Goal: Find contact information: Find contact information

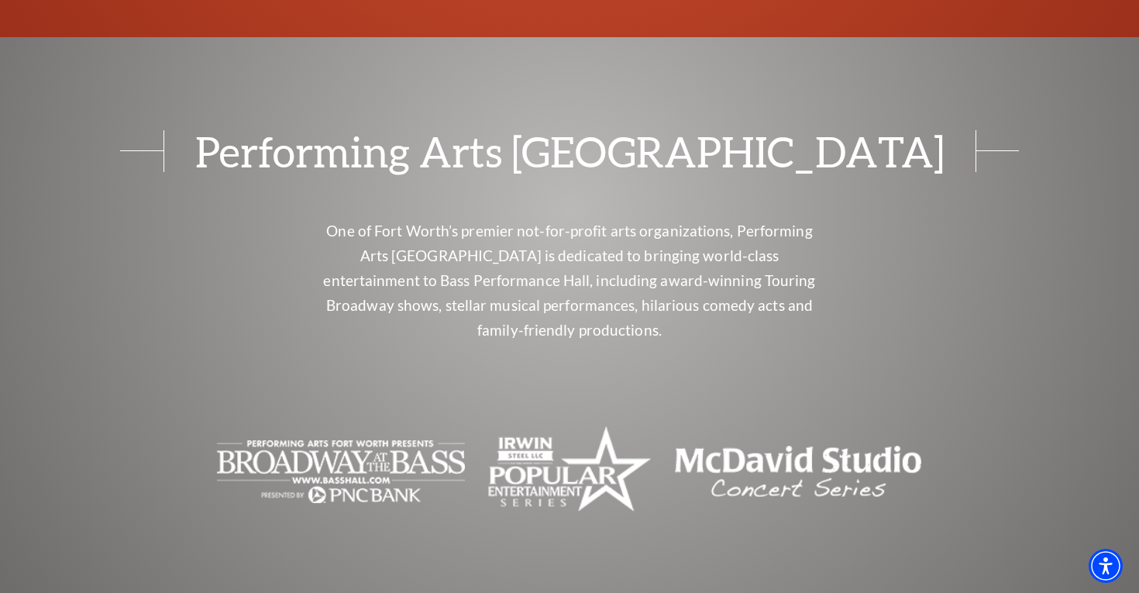
scroll to position [5396, 0]
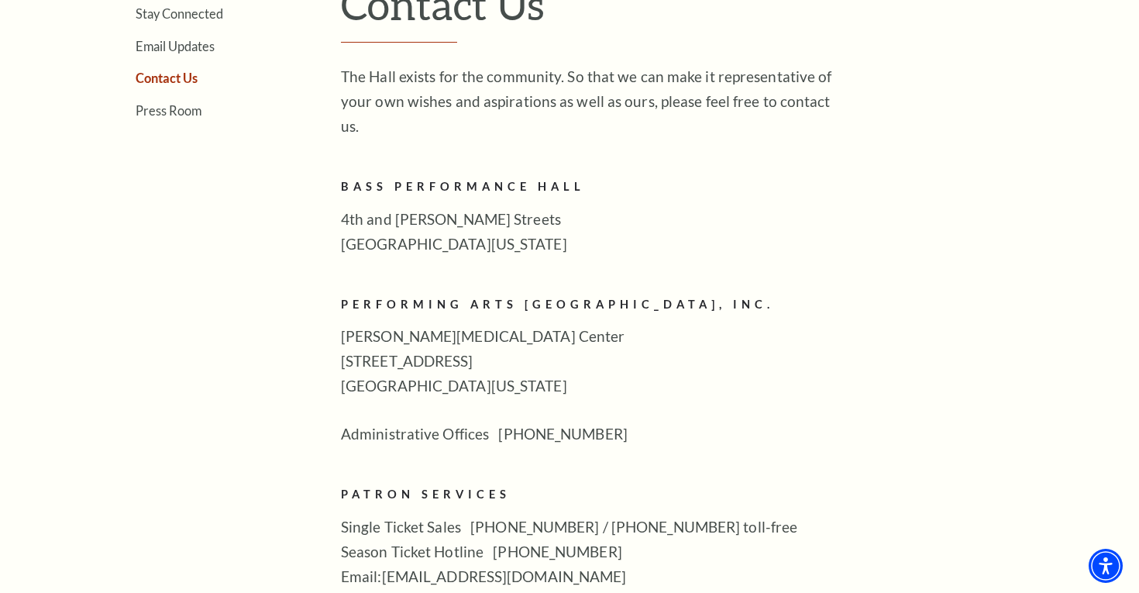
scroll to position [509, 0]
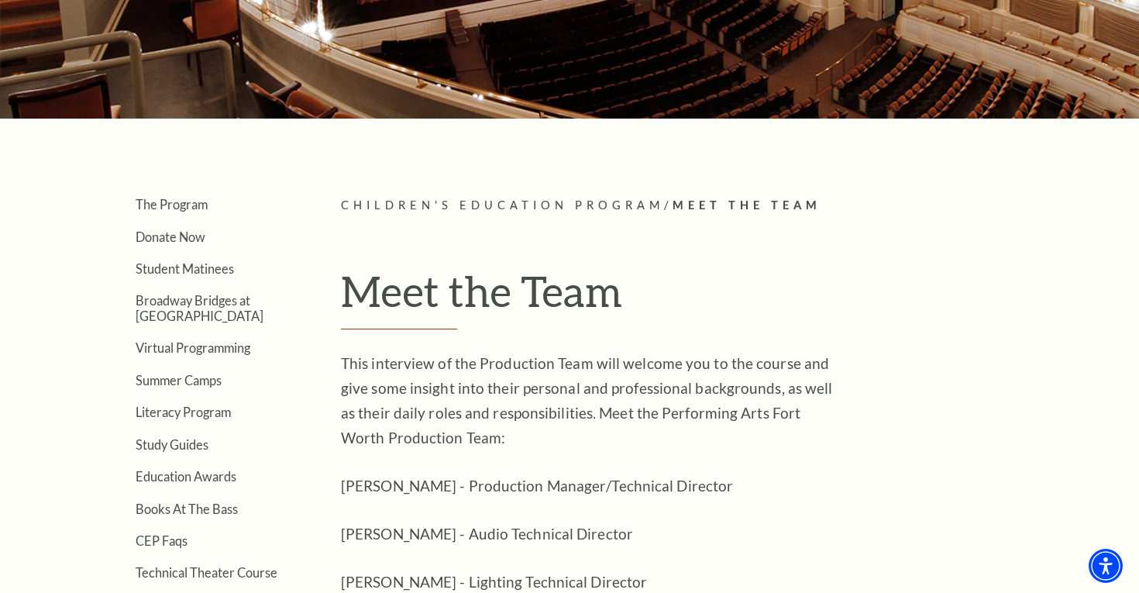
scroll to position [222, 0]
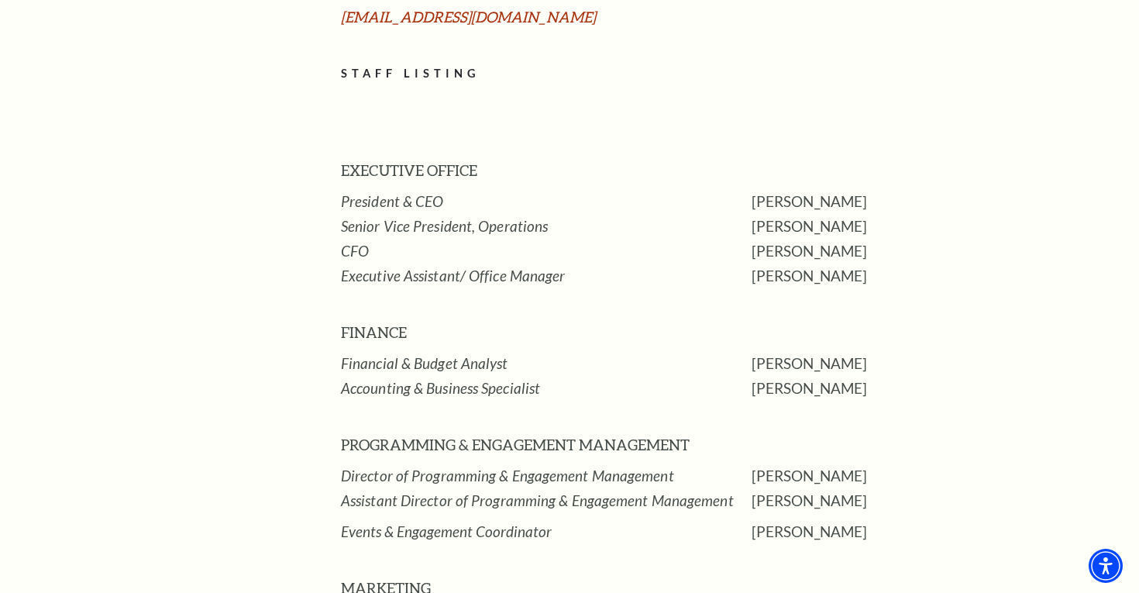
scroll to position [801, 0]
